Goal: Navigation & Orientation: Find specific page/section

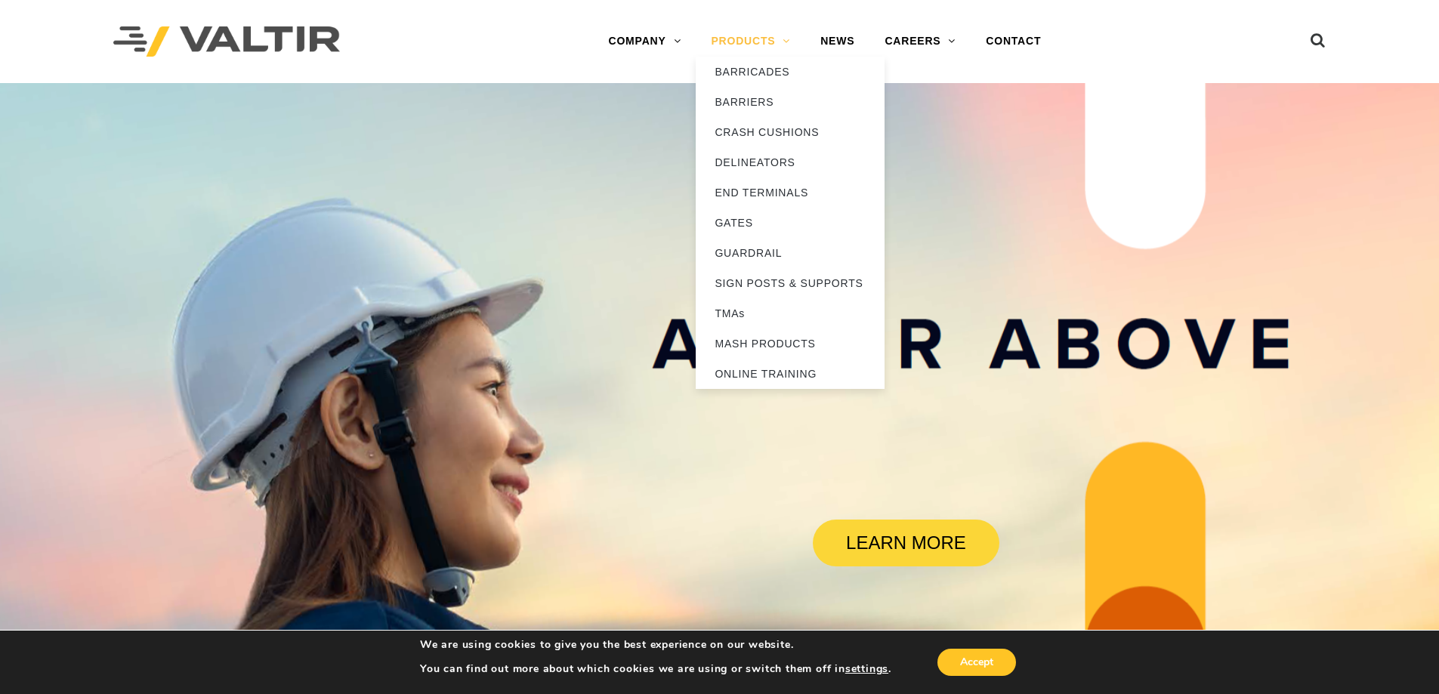
click at [732, 38] on link "PRODUCTS" at bounding box center [751, 41] width 110 height 30
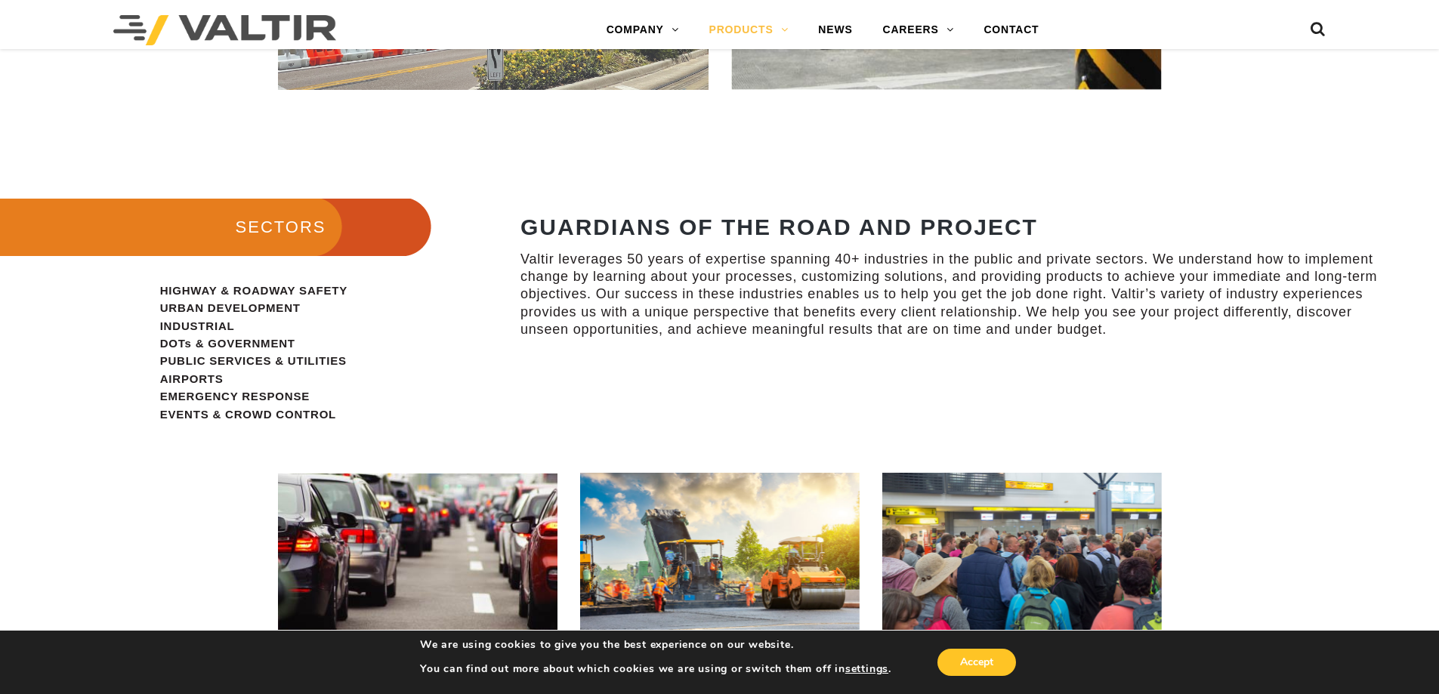
scroll to position [607, 0]
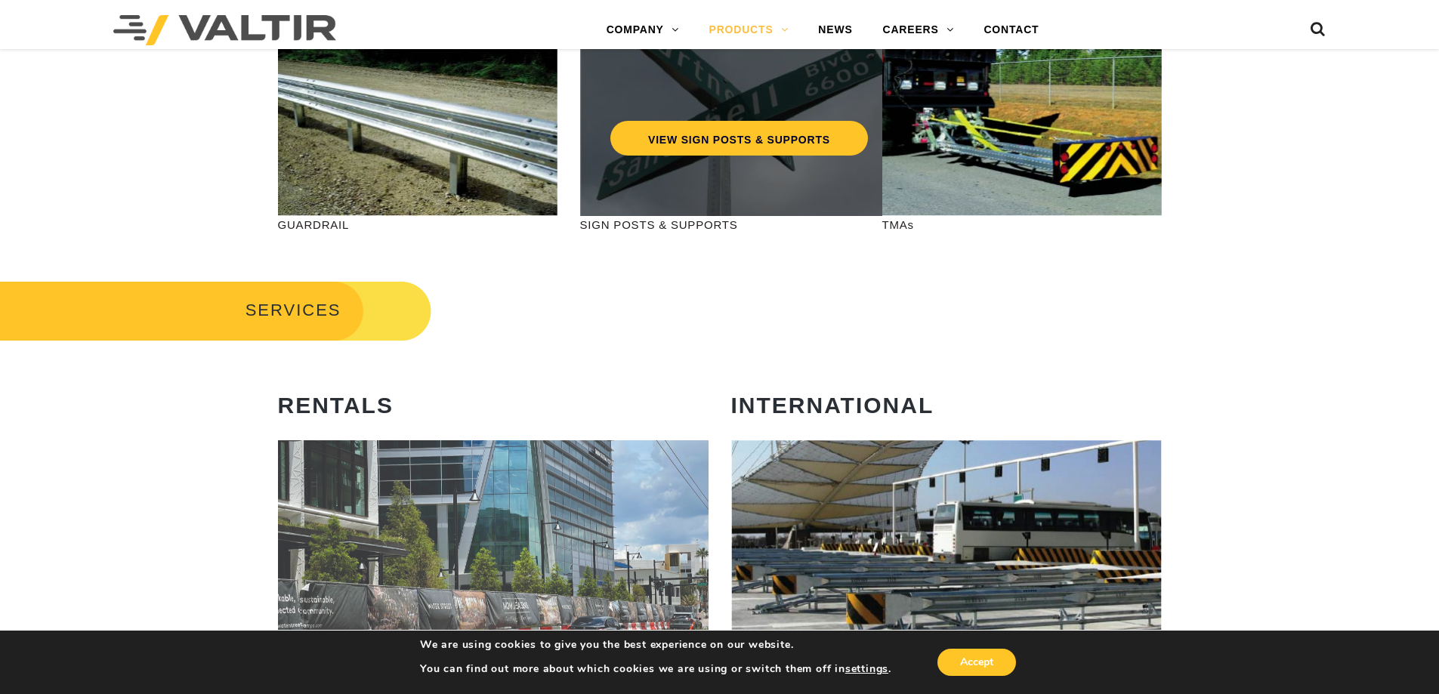
click at [723, 196] on div "VIEW SIGN POSTS & SUPPORTS" at bounding box center [739, 132] width 318 height 168
click at [675, 177] on div "VIEW SIGN POSTS & SUPPORTS" at bounding box center [739, 132] width 318 height 168
